Goal: Task Accomplishment & Management: Use online tool/utility

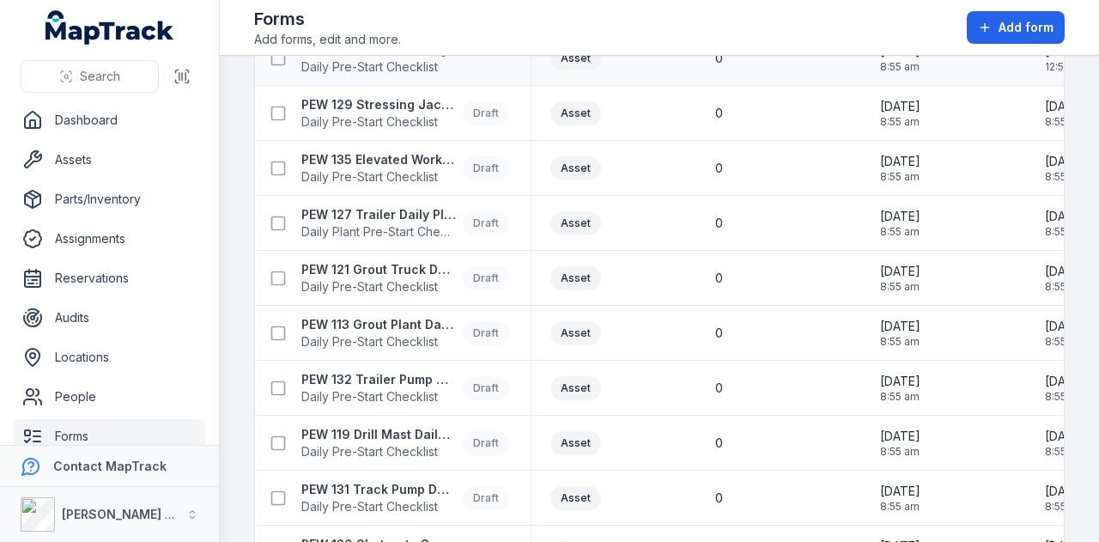
scroll to position [257, 0]
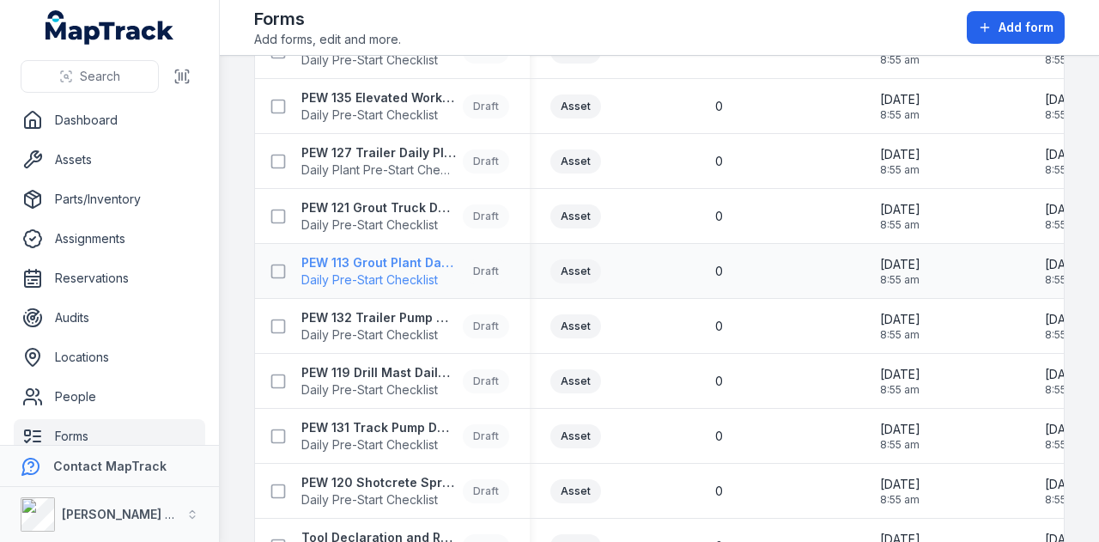
click at [435, 257] on strong "PEW 113 Grout Plant Daily Pre-Start Checklist" at bounding box center [378, 262] width 155 height 17
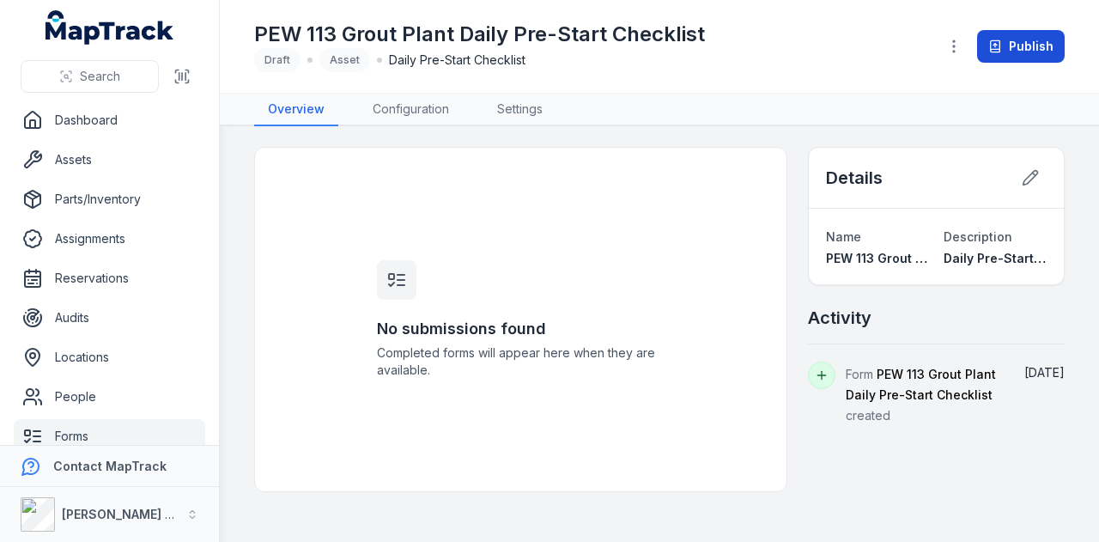
click at [1039, 32] on button "Publish" at bounding box center [1022, 46] width 88 height 33
